Goal: Task Accomplishment & Management: Manage account settings

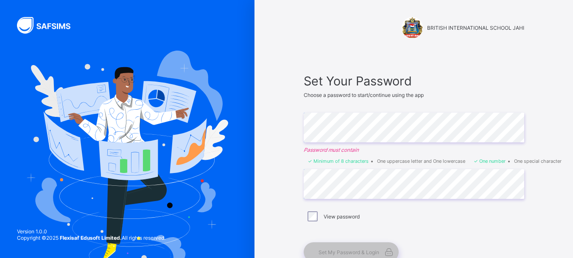
click at [323, 216] on div "View password" at bounding box center [414, 216] width 216 height 10
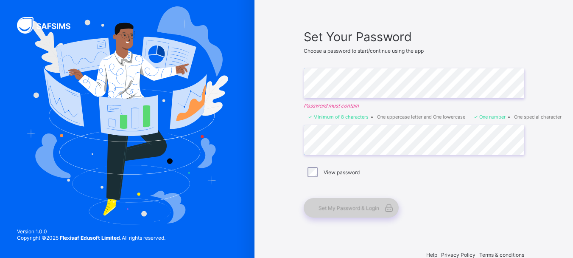
click at [334, 210] on span "Set My Password & Login" at bounding box center [349, 208] width 61 height 6
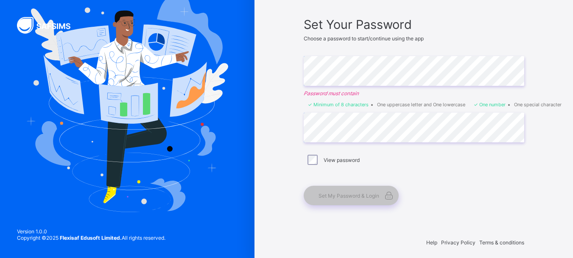
scroll to position [61, 0]
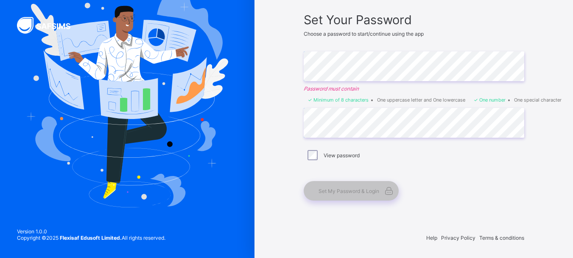
drag, startPoint x: 449, startPoint y: 202, endPoint x: 344, endPoint y: 203, distance: 104.8
click at [344, 203] on div "Set Your Password Choose a password to start/continue using the app Enter Passw…" at bounding box center [414, 106] width 238 height 205
click at [340, 191] on span "Set My Password & Login" at bounding box center [349, 191] width 61 height 6
click at [361, 191] on span "Set My Password & Login" at bounding box center [349, 191] width 61 height 6
click at [348, 187] on div "Set My Password & Login" at bounding box center [351, 191] width 95 height 20
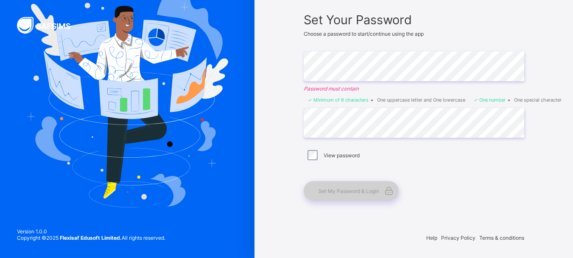
click at [348, 187] on div "Set My Password & Login" at bounding box center [351, 191] width 95 height 20
click at [371, 191] on span "Set My Password & Login" at bounding box center [349, 191] width 61 height 6
click at [392, 190] on icon at bounding box center [389, 190] width 12 height 10
click at [322, 189] on span "Set My Password & Login" at bounding box center [349, 191] width 61 height 6
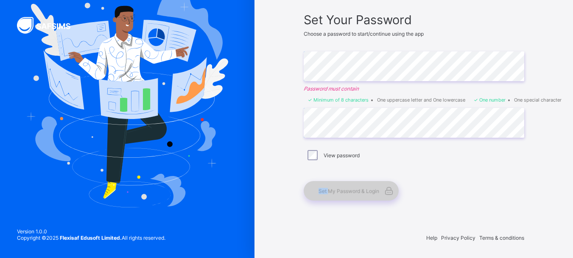
click at [322, 189] on span "Set My Password & Login" at bounding box center [349, 191] width 61 height 6
click at [350, 185] on div "Set My Password & Login" at bounding box center [351, 191] width 95 height 20
click at [135, 145] on img at bounding box center [127, 97] width 202 height 217
click at [35, 39] on img at bounding box center [127, 97] width 202 height 217
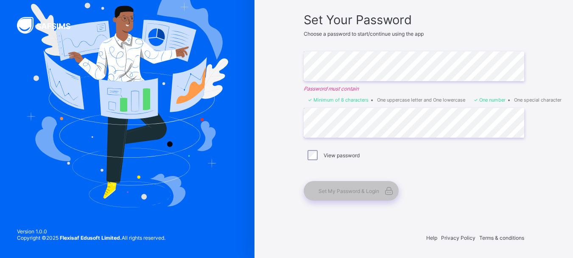
click at [35, 39] on img at bounding box center [127, 97] width 202 height 217
click at [67, 190] on img at bounding box center [127, 97] width 202 height 217
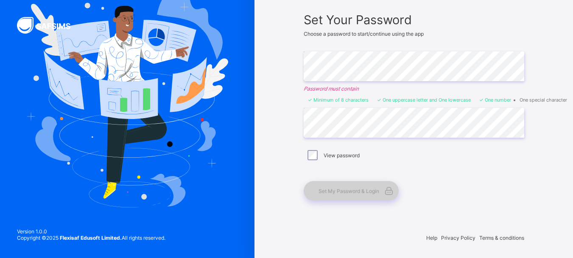
click at [371, 193] on span "Set My Password & Login" at bounding box center [349, 191] width 61 height 6
click at [369, 185] on div "Set My Password & Login" at bounding box center [351, 191] width 95 height 20
